Goal: Find specific page/section: Find specific page/section

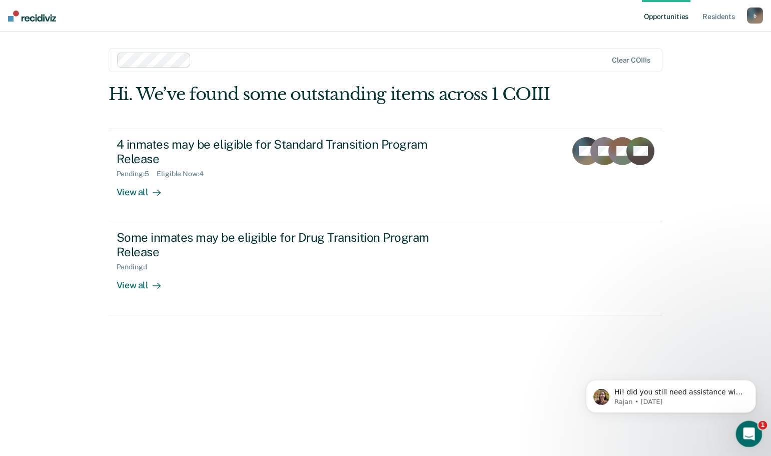
click at [746, 429] on icon "Open Intercom Messenger" at bounding box center [748, 432] width 17 height 17
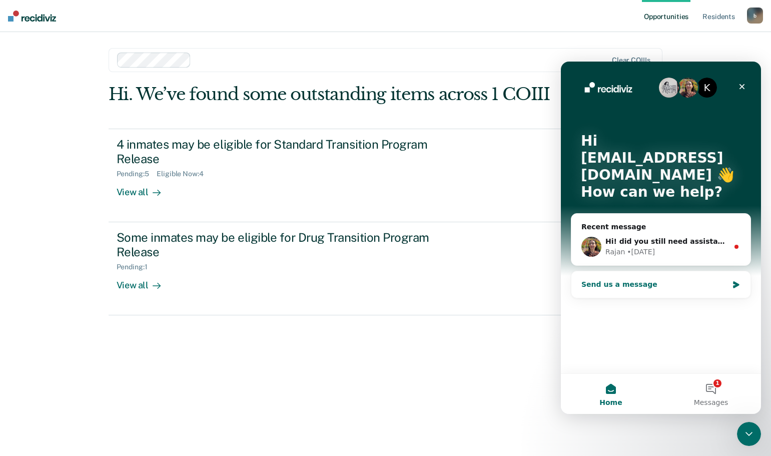
click at [601, 284] on div "Send us a message" at bounding box center [654, 284] width 147 height 11
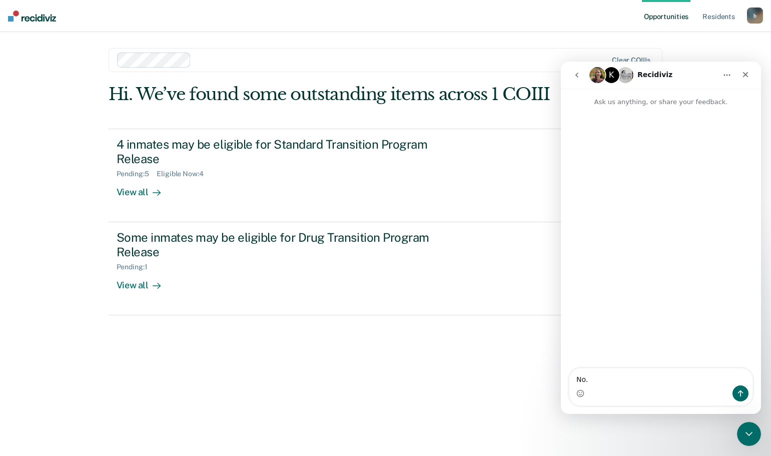
type textarea "No."
click at [740, 395] on icon "Send a message…" at bounding box center [741, 393] width 8 height 8
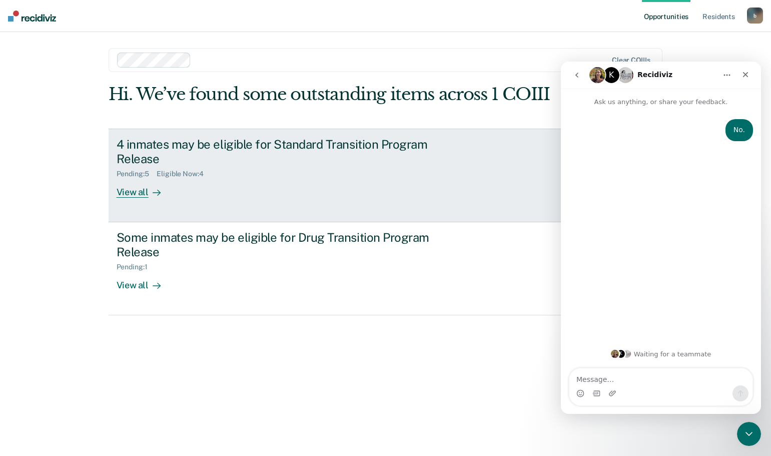
click at [296, 140] on div "4 inmates may be eligible for Standard Transition Program Release" at bounding box center [292, 151] width 351 height 29
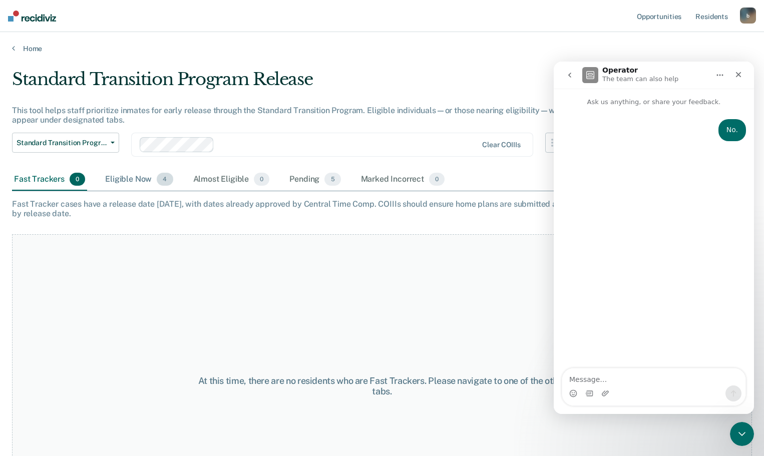
click at [157, 183] on span "4" at bounding box center [165, 179] width 16 height 13
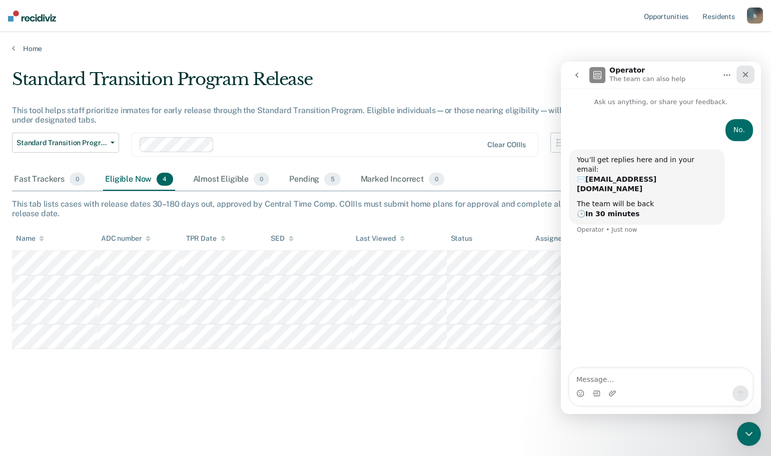
click at [747, 72] on icon "Close" at bounding box center [746, 75] width 8 height 8
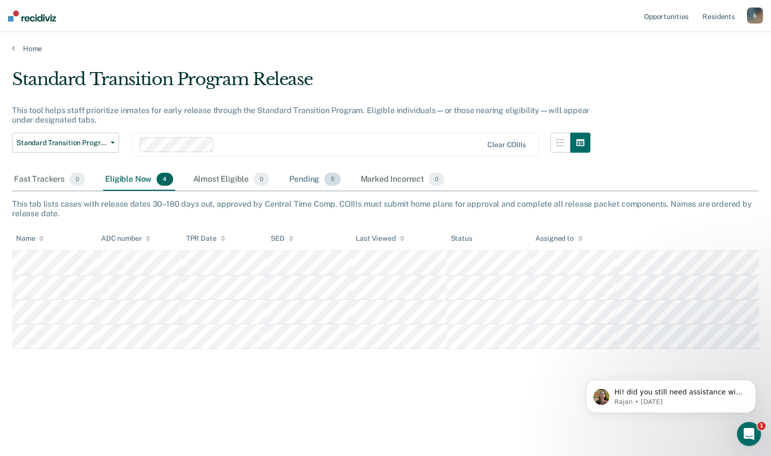
click at [290, 178] on div "Pending 5" at bounding box center [314, 180] width 55 height 22
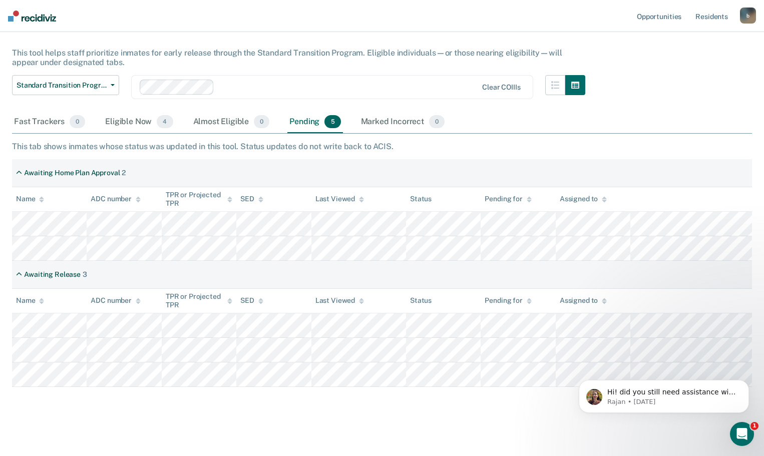
scroll to position [61, 0]
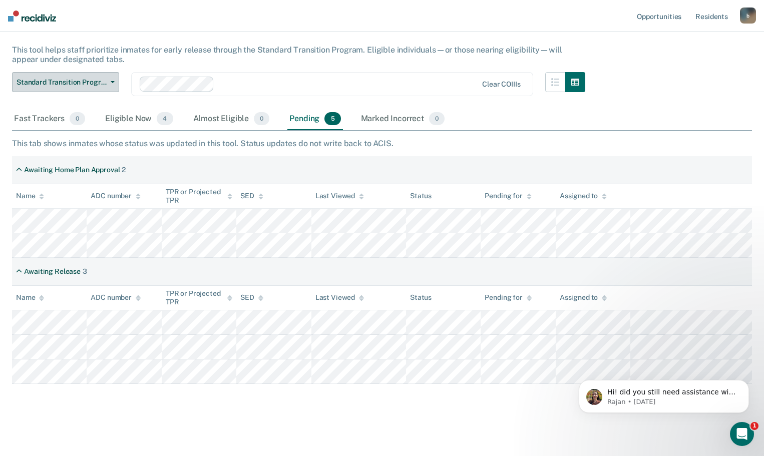
click at [112, 79] on button "Standard Transition Program Release" at bounding box center [65, 82] width 107 height 20
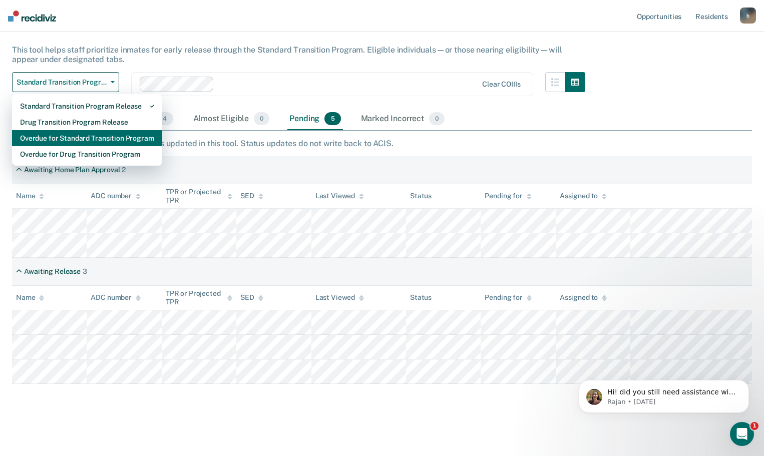
click at [95, 134] on div "Overdue for Standard Transition Program" at bounding box center [87, 138] width 134 height 16
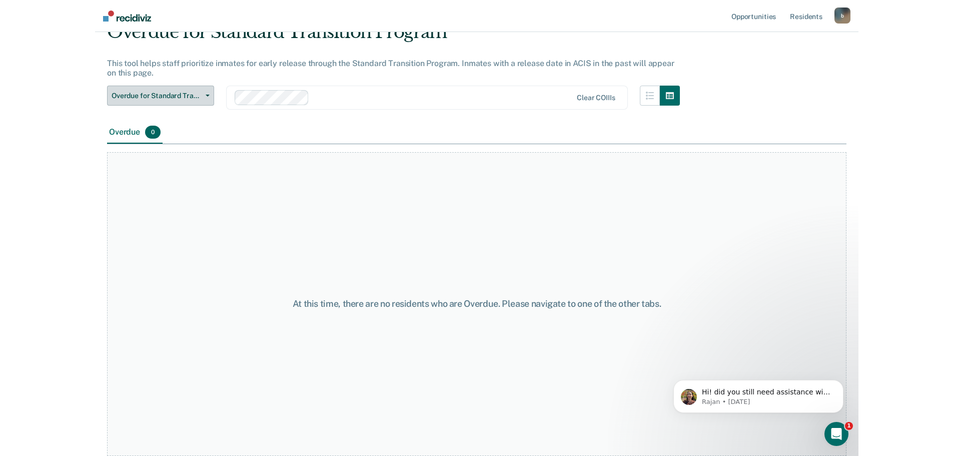
scroll to position [37, 0]
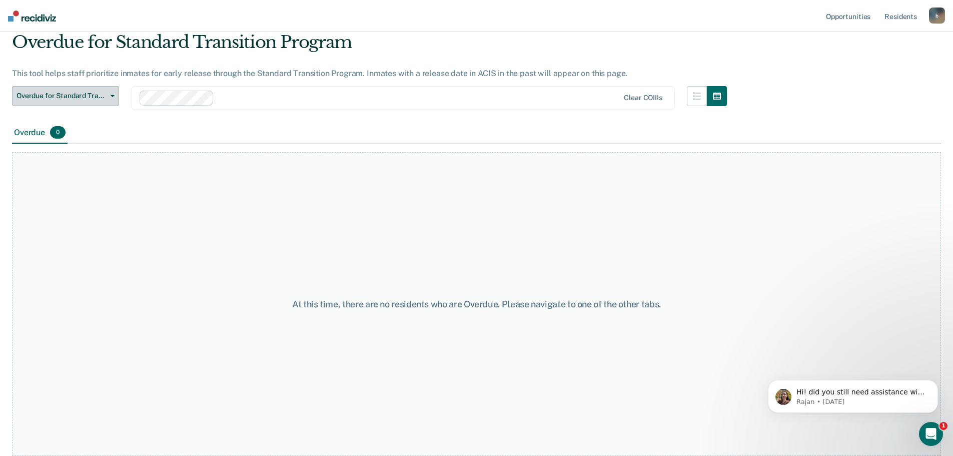
click at [113, 95] on icon "button" at bounding box center [113, 96] width 4 height 2
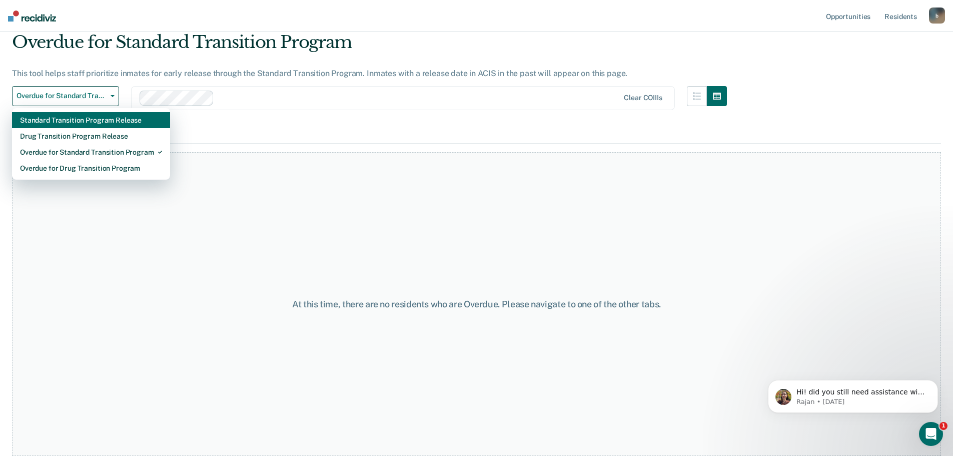
click at [77, 121] on div "Standard Transition Program Release" at bounding box center [91, 120] width 142 height 16
